Goal: Check status: Check status

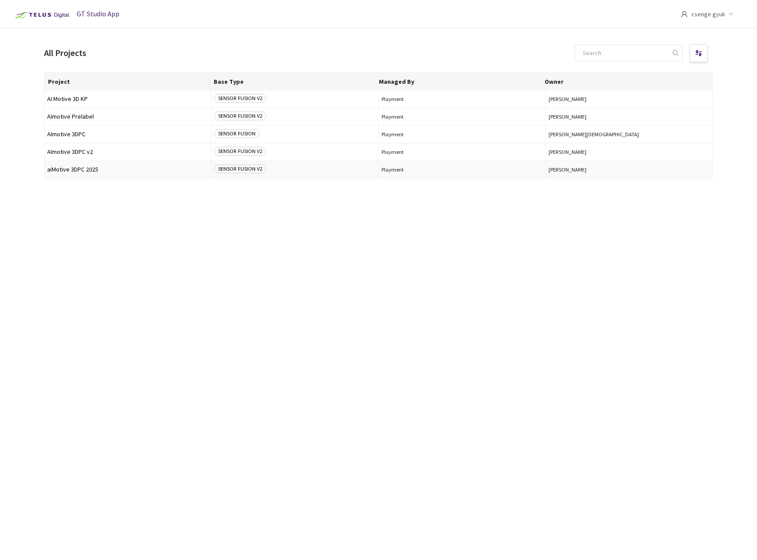
click at [244, 167] on span "SENSOR FUSION V2" at bounding box center [240, 168] width 52 height 9
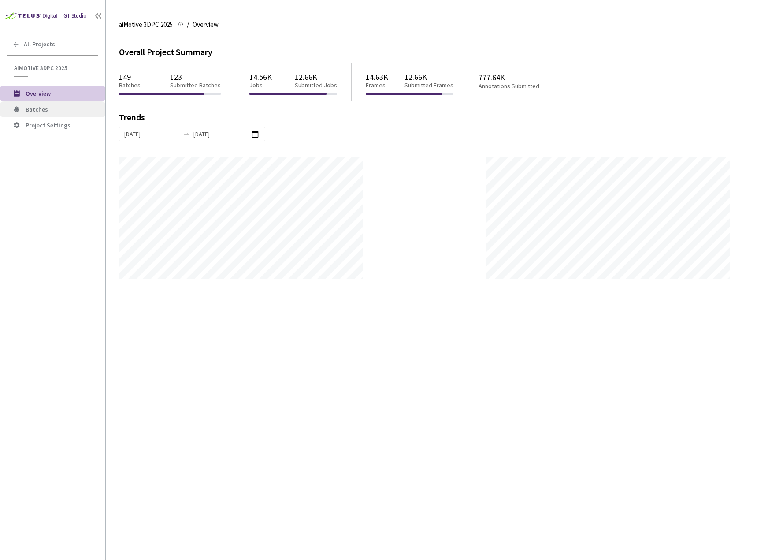
scroll to position [560, 757]
click at [39, 109] on span "Batches" at bounding box center [37, 109] width 22 height 8
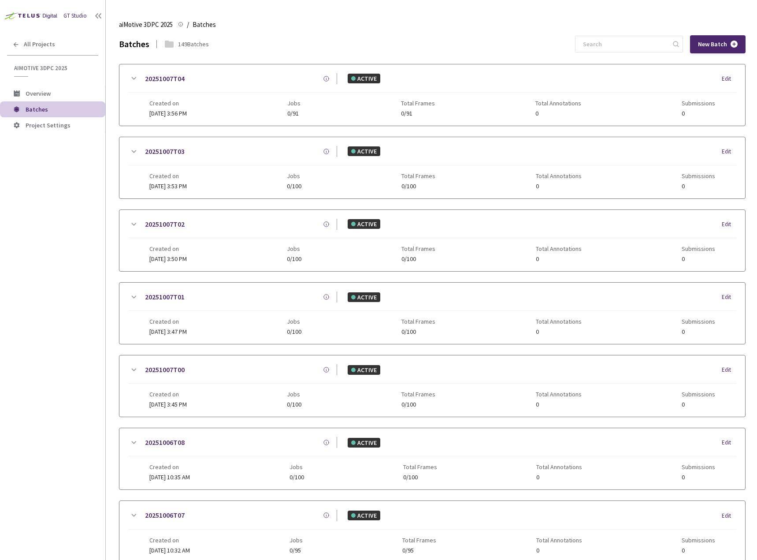
click at [135, 79] on icon at bounding box center [134, 78] width 5 height 3
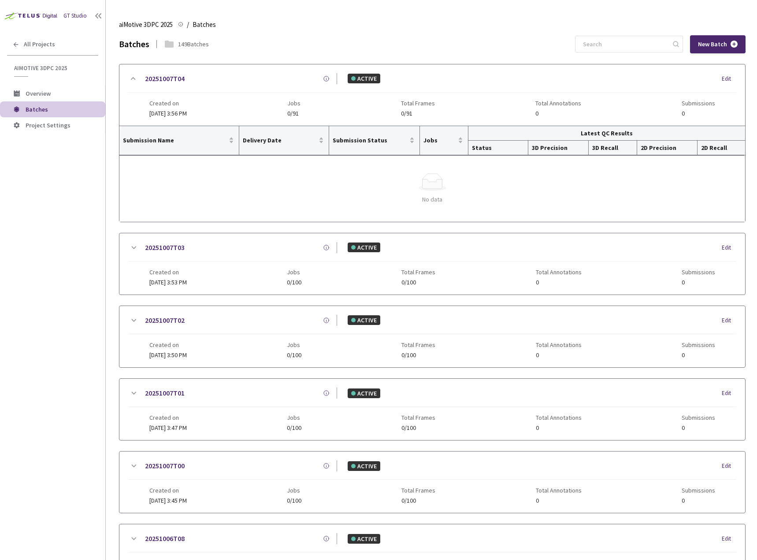
click at [135, 79] on icon at bounding box center [133, 78] width 5 height 3
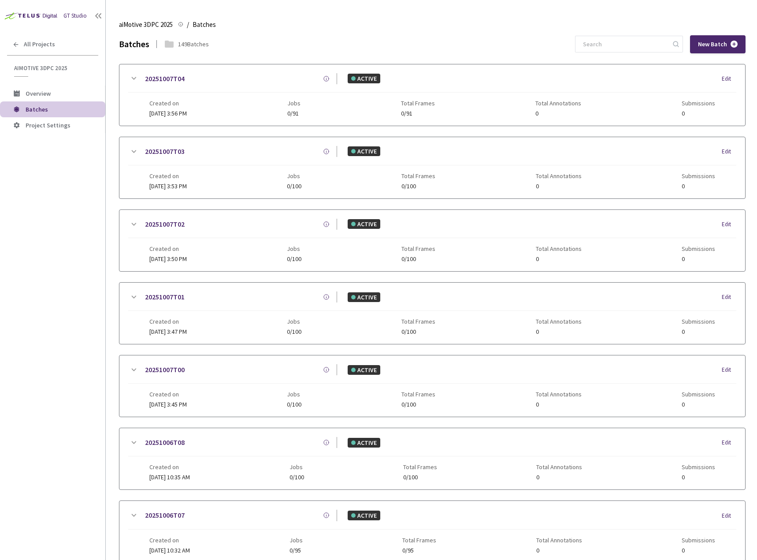
click at [184, 46] on div "149 Batches" at bounding box center [193, 44] width 31 height 9
click at [607, 41] on input at bounding box center [625, 44] width 94 height 16
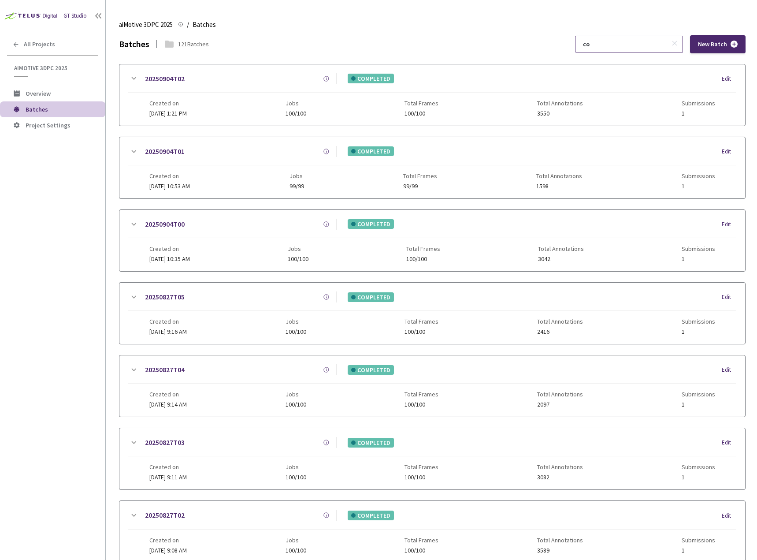
type input "c"
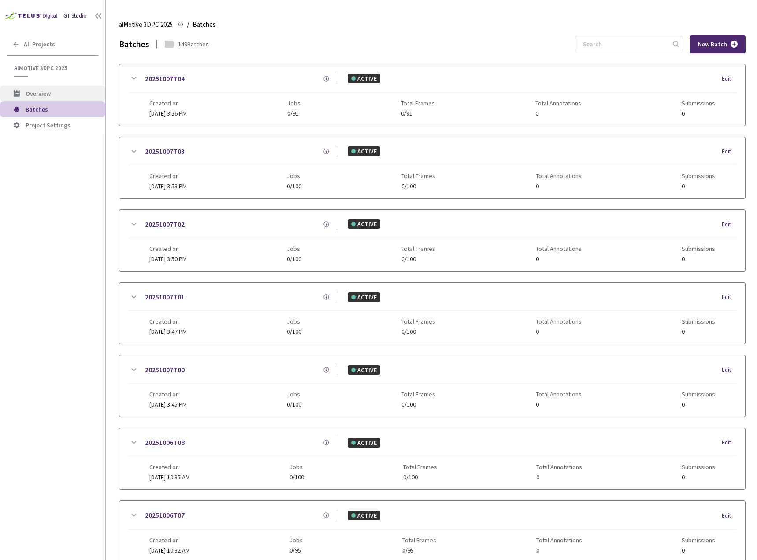
click at [49, 95] on span "Overview" at bounding box center [38, 93] width 25 height 8
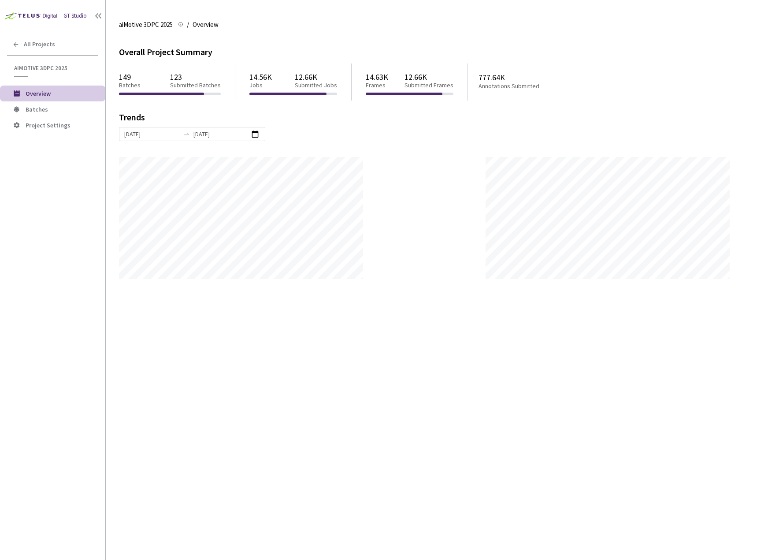
scroll to position [560, 757]
click at [196, 83] on p "Submitted Batches" at bounding box center [195, 85] width 51 height 7
click at [182, 90] on div "149 Batches 123 Submitted Batches" at bounding box center [170, 81] width 102 height 24
click at [159, 134] on input "[DATE]" at bounding box center [151, 134] width 55 height 10
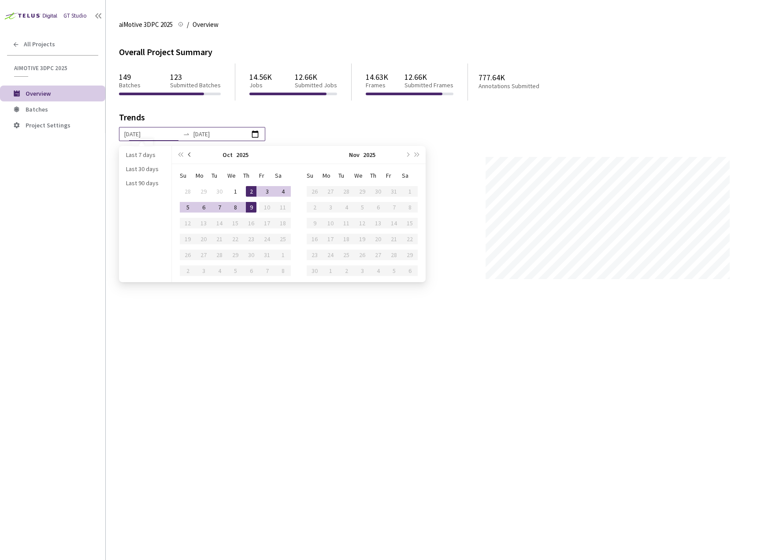
click at [188, 155] on span "prev-year" at bounding box center [190, 154] width 4 height 4
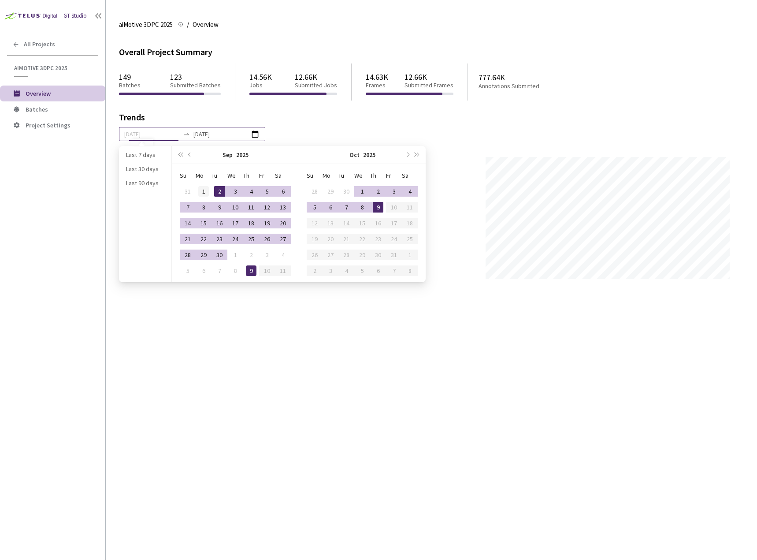
type input "[DATE]"
click at [204, 191] on div "1" at bounding box center [203, 191] width 11 height 11
type input "[DATE]"
click at [223, 255] on div "30" at bounding box center [219, 254] width 11 height 11
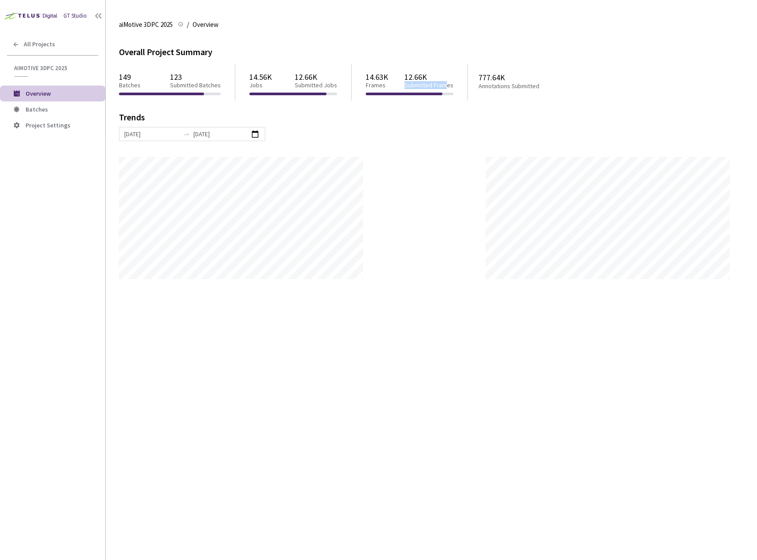
drag, startPoint x: 407, startPoint y: 87, endPoint x: 446, endPoint y: 86, distance: 38.3
click at [446, 86] on p "Submitted Frames" at bounding box center [429, 85] width 49 height 7
drag, startPoint x: 178, startPoint y: 77, endPoint x: 195, endPoint y: 88, distance: 19.9
click at [195, 88] on div "123 Submitted Batches" at bounding box center [195, 80] width 51 height 17
click at [420, 319] on div "Overall Project Summary 149 Batches 123 Submitted Batches 14.56K Jobs 12.66K Su…" at bounding box center [431, 297] width 625 height 524
